Goal: Find specific page/section: Find specific page/section

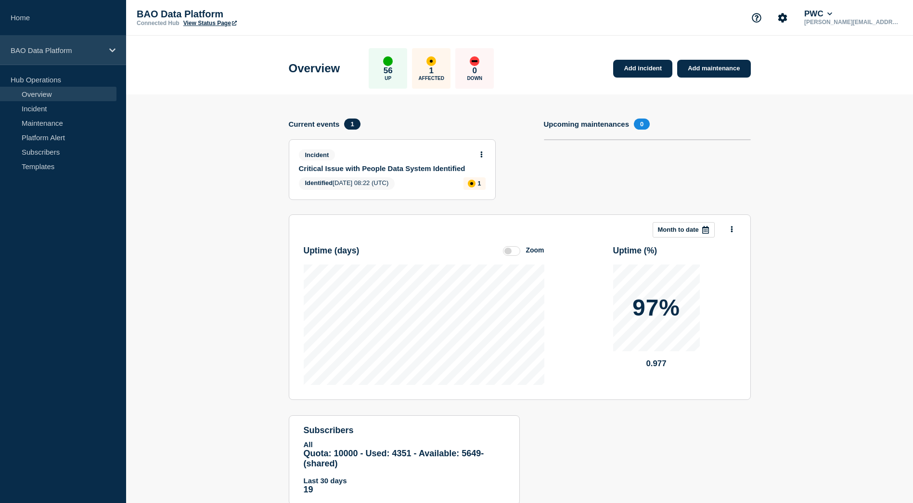
click at [63, 53] on p "BAO Data Platform" at bounding box center [57, 50] width 92 height 8
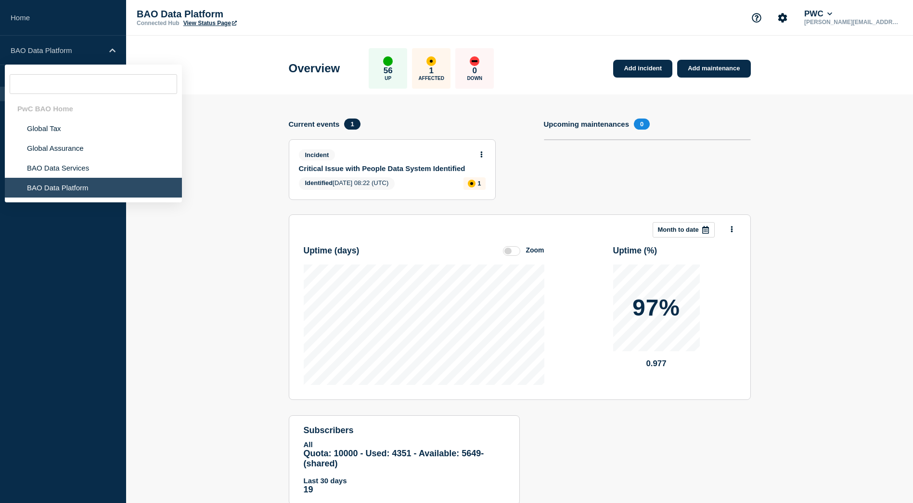
click at [219, 49] on header "Overview 56 Up 1 Affected 0 Down Add incident Add maintenance" at bounding box center [519, 65] width 787 height 59
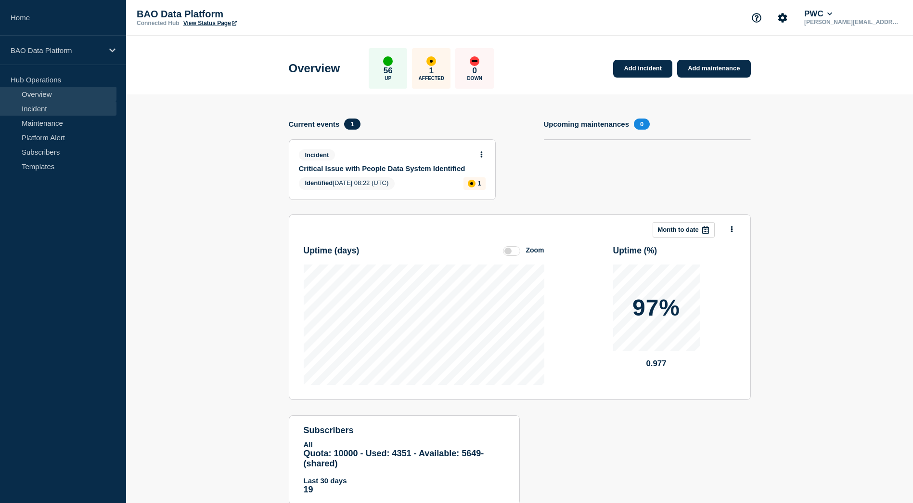
click at [40, 113] on link "Incident" at bounding box center [58, 108] width 117 height 14
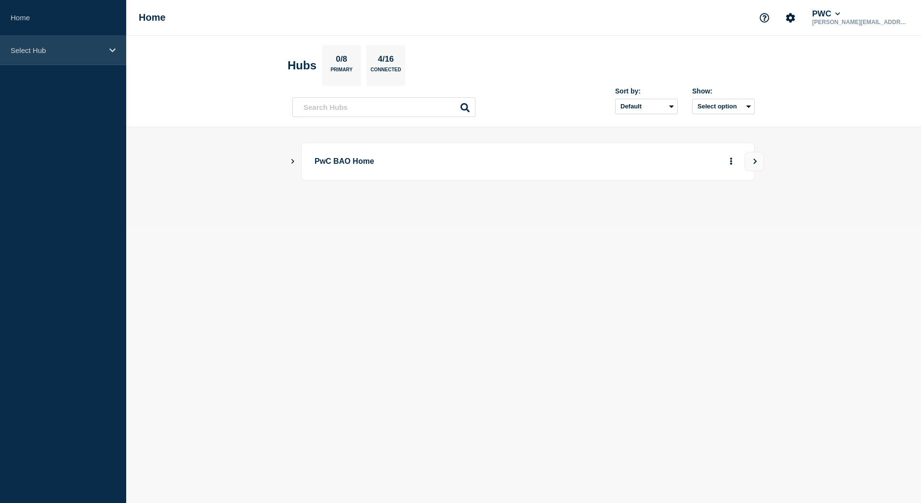
click at [60, 39] on div "Select Hub" at bounding box center [63, 50] width 126 height 29
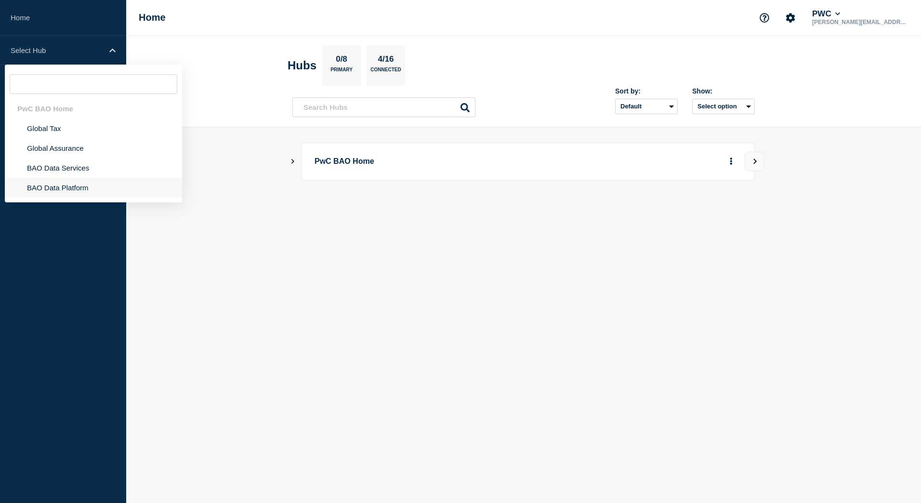
click at [61, 188] on li "BAO Data Platform" at bounding box center [93, 188] width 177 height 20
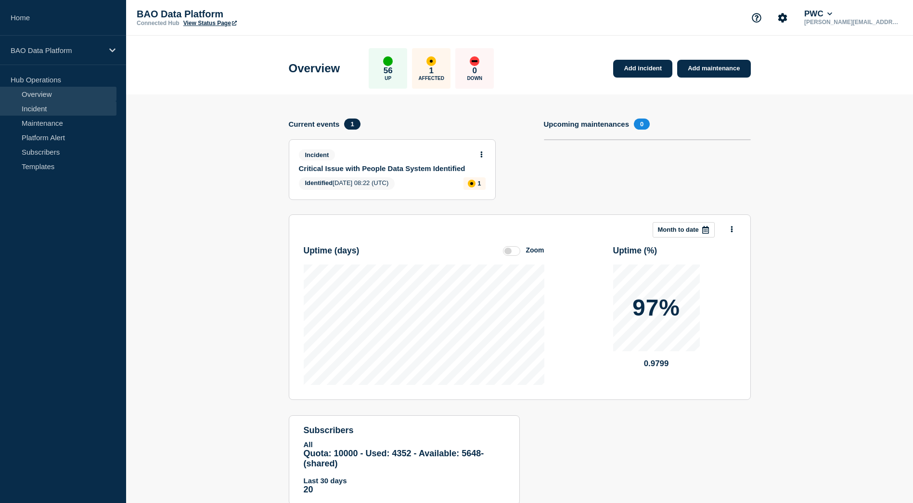
click at [53, 112] on link "Incident" at bounding box center [58, 108] width 117 height 14
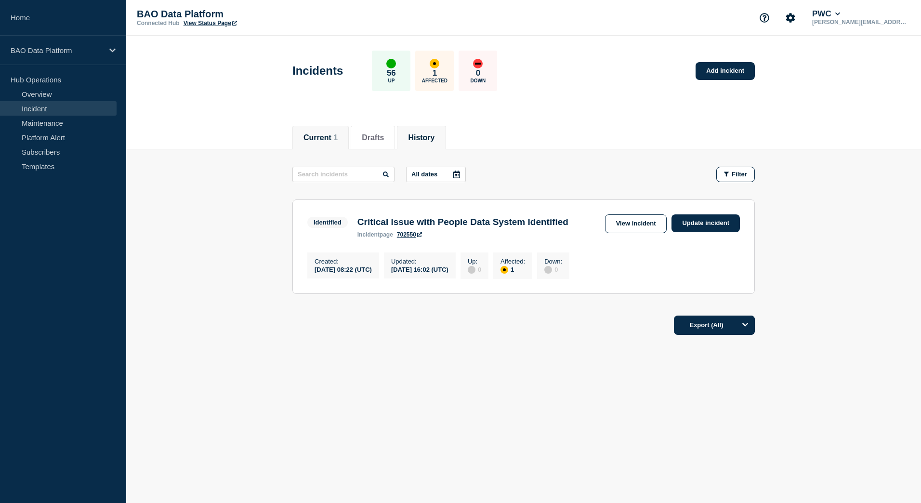
click at [420, 137] on button "History" at bounding box center [421, 137] width 26 height 9
